Goal: Task Accomplishment & Management: Manage account settings

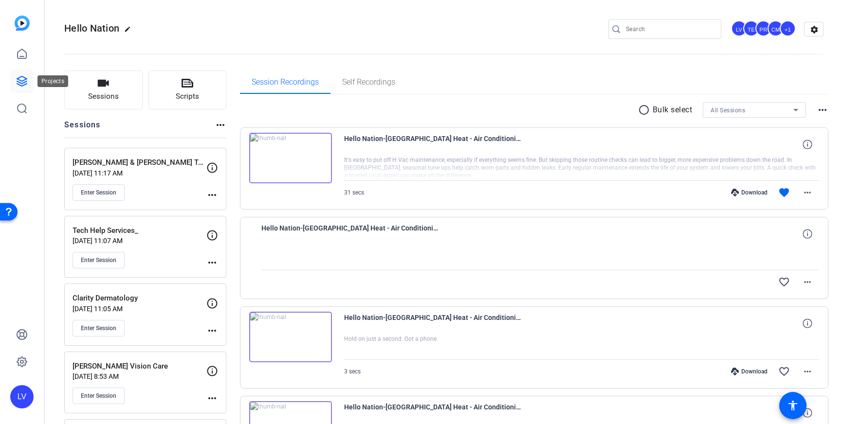
click at [28, 84] on link at bounding box center [21, 81] width 23 height 23
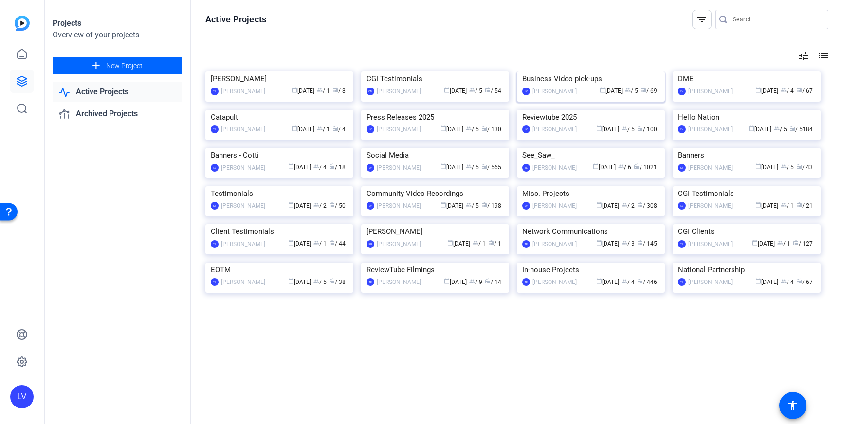
click at [593, 72] on img at bounding box center [591, 72] width 148 height 0
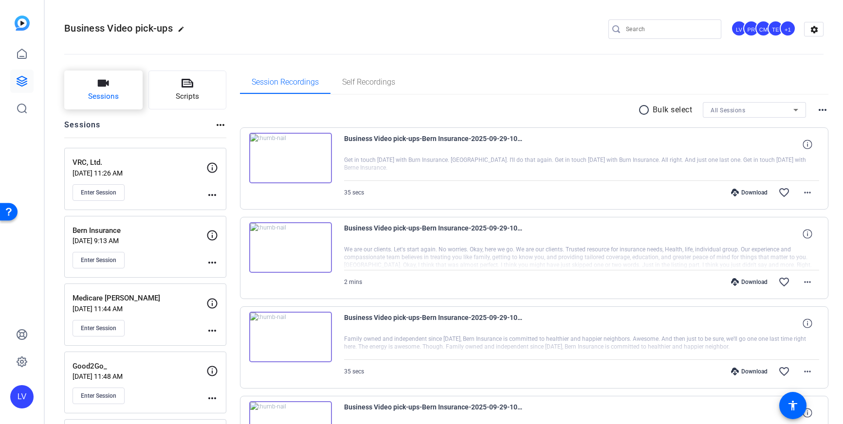
click at [109, 93] on span "Sessions" at bounding box center [103, 96] width 31 height 11
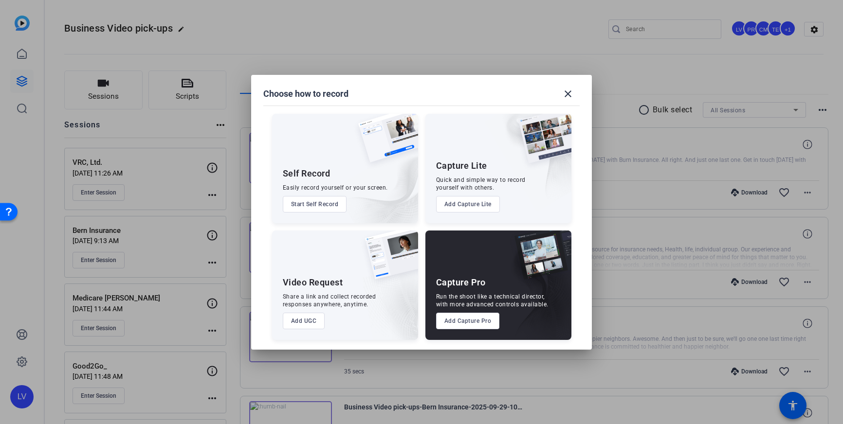
click at [451, 321] on button "Add Capture Pro" at bounding box center [468, 321] width 64 height 17
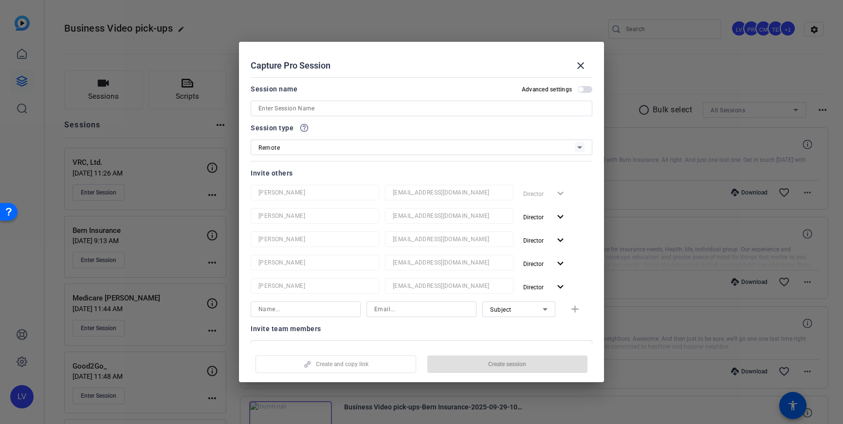
click at [390, 105] on input at bounding box center [421, 109] width 326 height 12
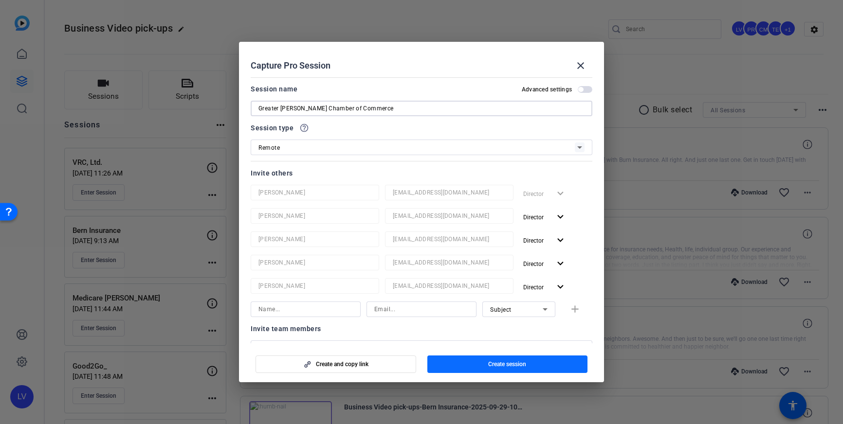
type input "Greater [PERSON_NAME] Chamber of Commerce"
click at [488, 362] on span "Create session" at bounding box center [507, 364] width 38 height 8
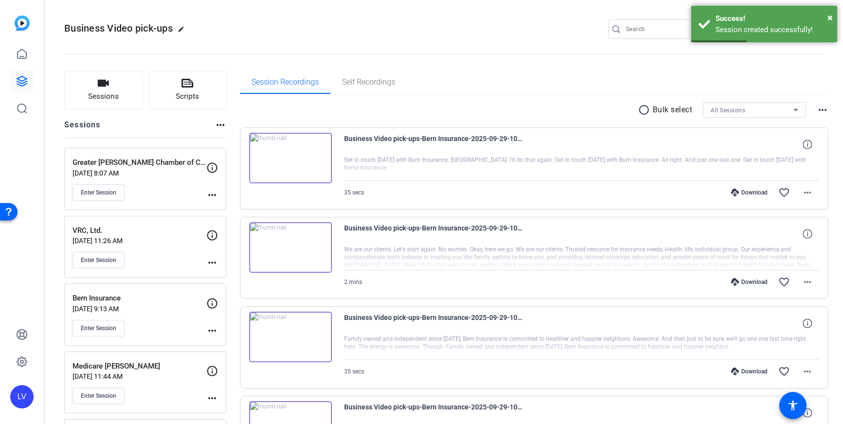
click at [214, 197] on mat-icon "more_horiz" at bounding box center [212, 195] width 12 height 12
click at [238, 210] on span "Edit Session" at bounding box center [236, 209] width 44 height 12
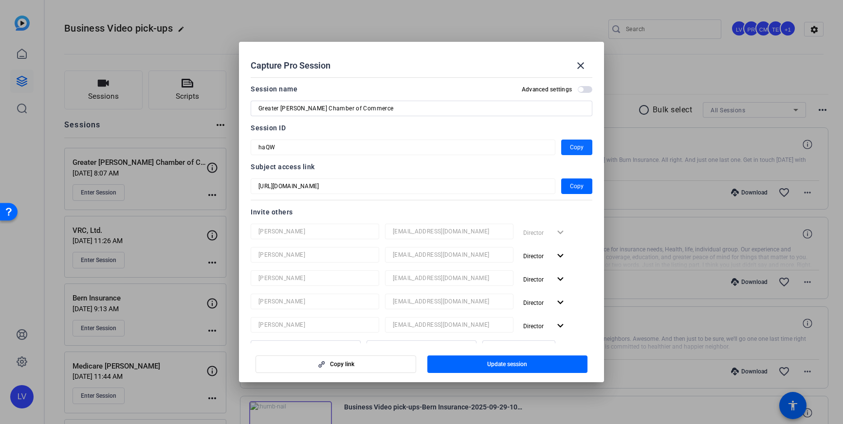
click at [568, 147] on span "button" at bounding box center [576, 147] width 31 height 23
click at [566, 145] on span "button" at bounding box center [576, 147] width 31 height 23
